Goal: Information Seeking & Learning: Learn about a topic

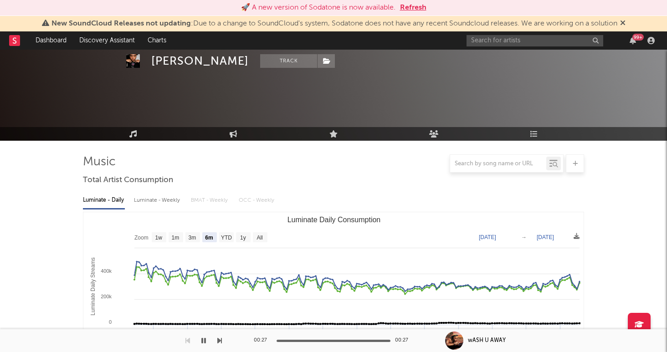
select select "6m"
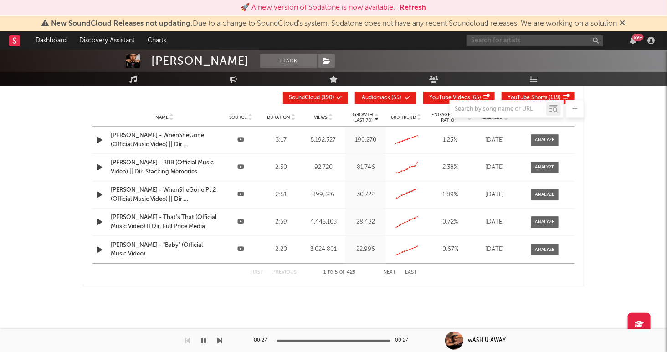
click at [560, 42] on input "text" at bounding box center [534, 40] width 137 height 11
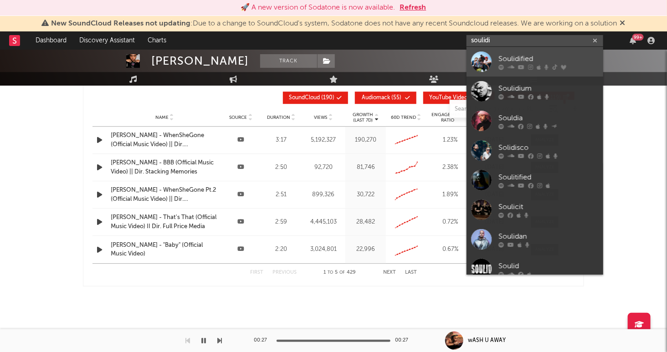
type input "soulidi"
click at [563, 55] on div "Soulidified" at bounding box center [548, 58] width 100 height 11
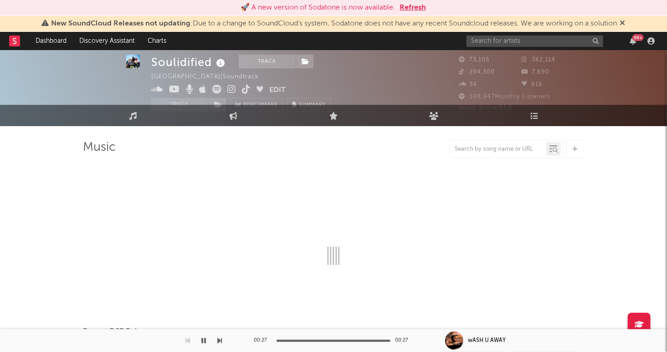
select select "1w"
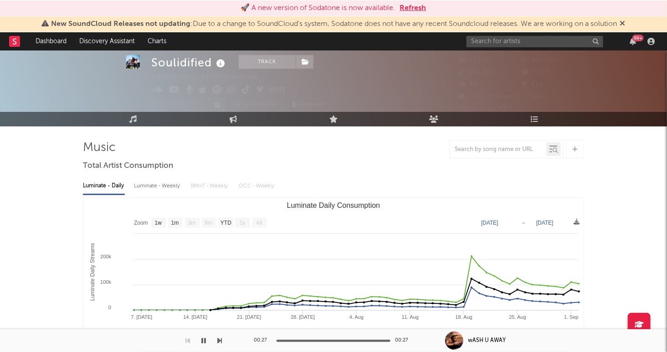
scroll to position [25, 0]
